Goal: Ask a question

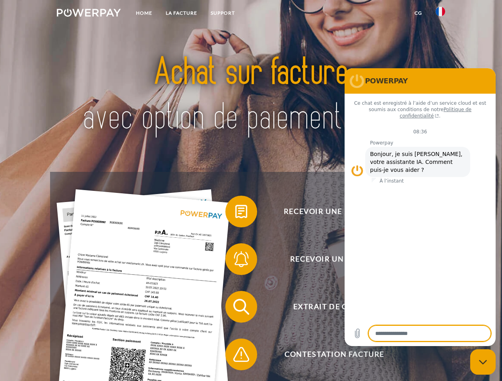
click at [89, 14] on img at bounding box center [89, 13] width 64 height 8
click at [440, 14] on img at bounding box center [440, 12] width 10 height 10
click at [418, 13] on link "CG" at bounding box center [418, 13] width 21 height 14
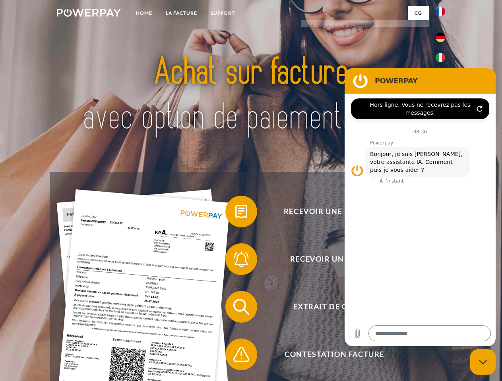
click at [235, 213] on span at bounding box center [229, 212] width 40 height 40
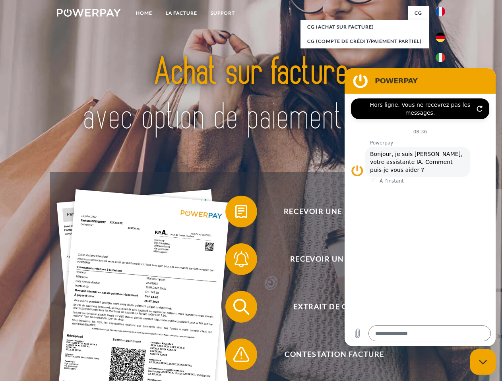
click at [235, 261] on span at bounding box center [229, 260] width 40 height 40
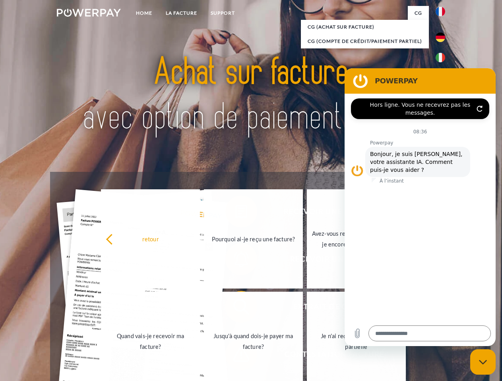
click at [235, 309] on link "Jusqu'à quand dois-je payer ma facture?" at bounding box center [253, 341] width 99 height 99
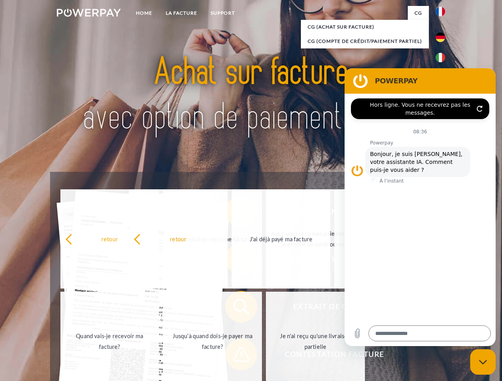
click at [235, 356] on span at bounding box center [229, 355] width 40 height 40
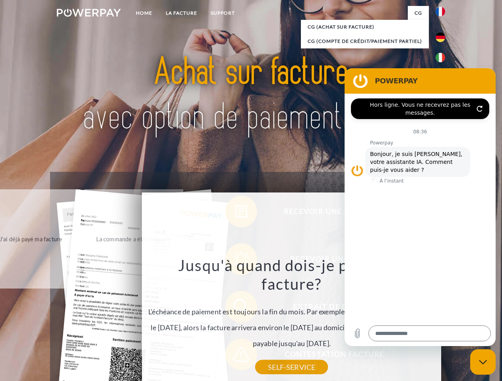
click at [483, 362] on icon "Fermer la fenêtre de messagerie" at bounding box center [483, 362] width 8 height 5
type textarea "*"
